Goal: Task Accomplishment & Management: Manage account settings

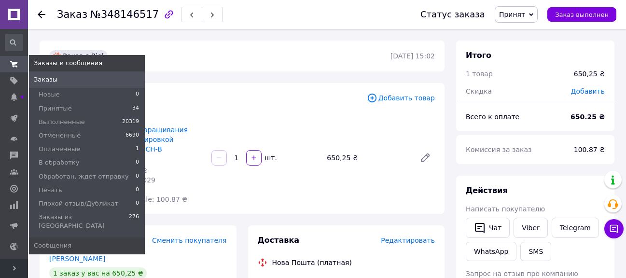
click at [11, 64] on icon at bounding box center [14, 64] width 8 height 8
